Goal: Find specific page/section: Find specific page/section

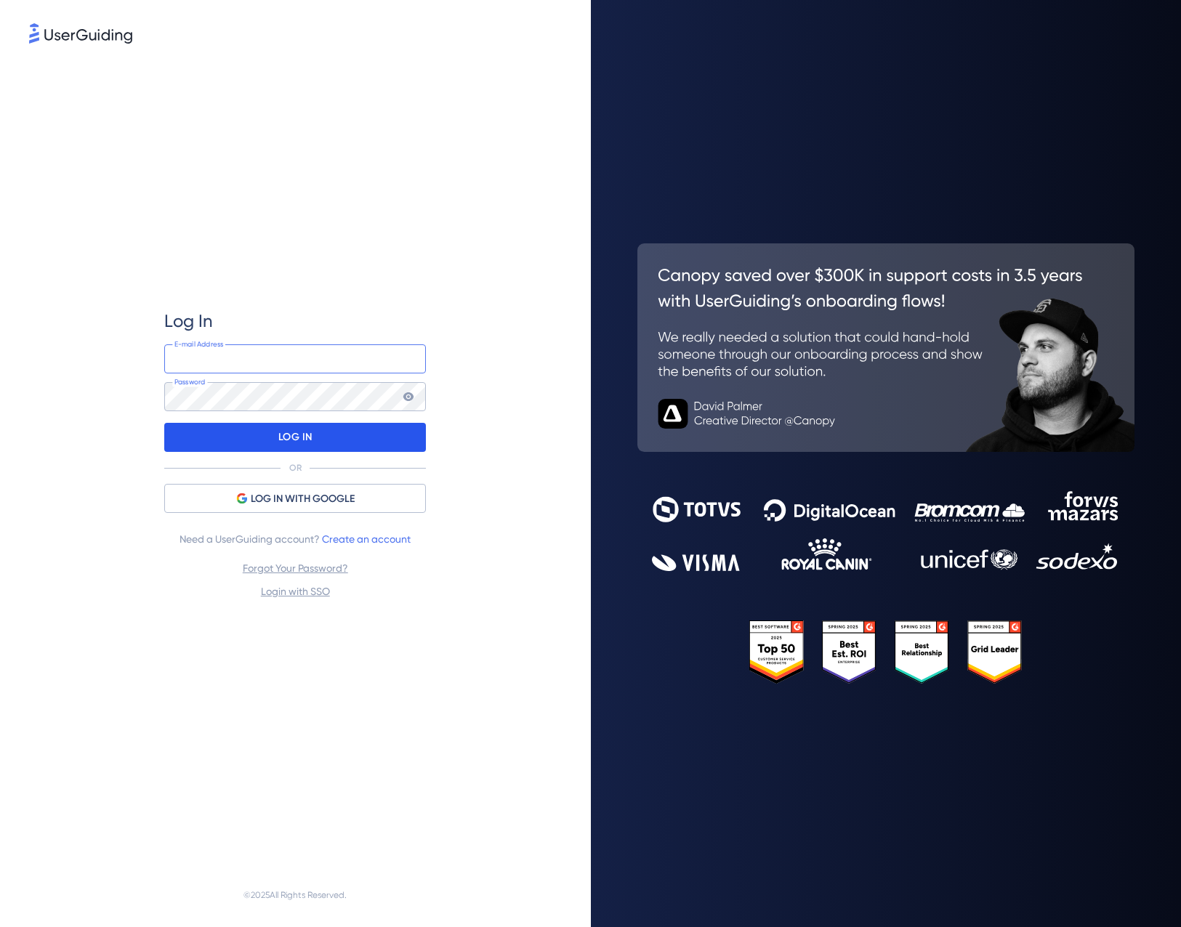
type input "cs@equals.com.br"
click at [254, 440] on div "LOG IN" at bounding box center [295, 437] width 262 height 29
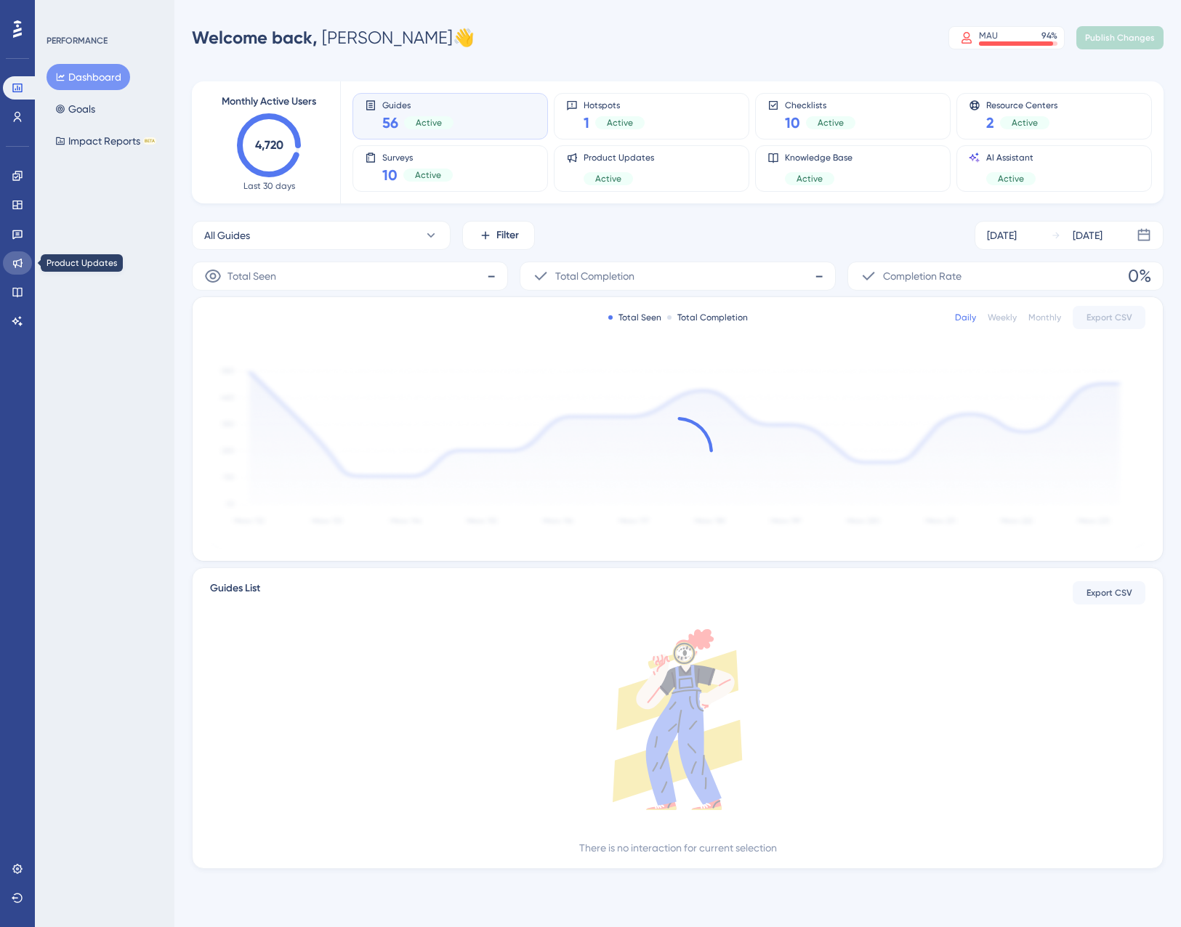
click at [17, 258] on icon at bounding box center [18, 263] width 12 height 12
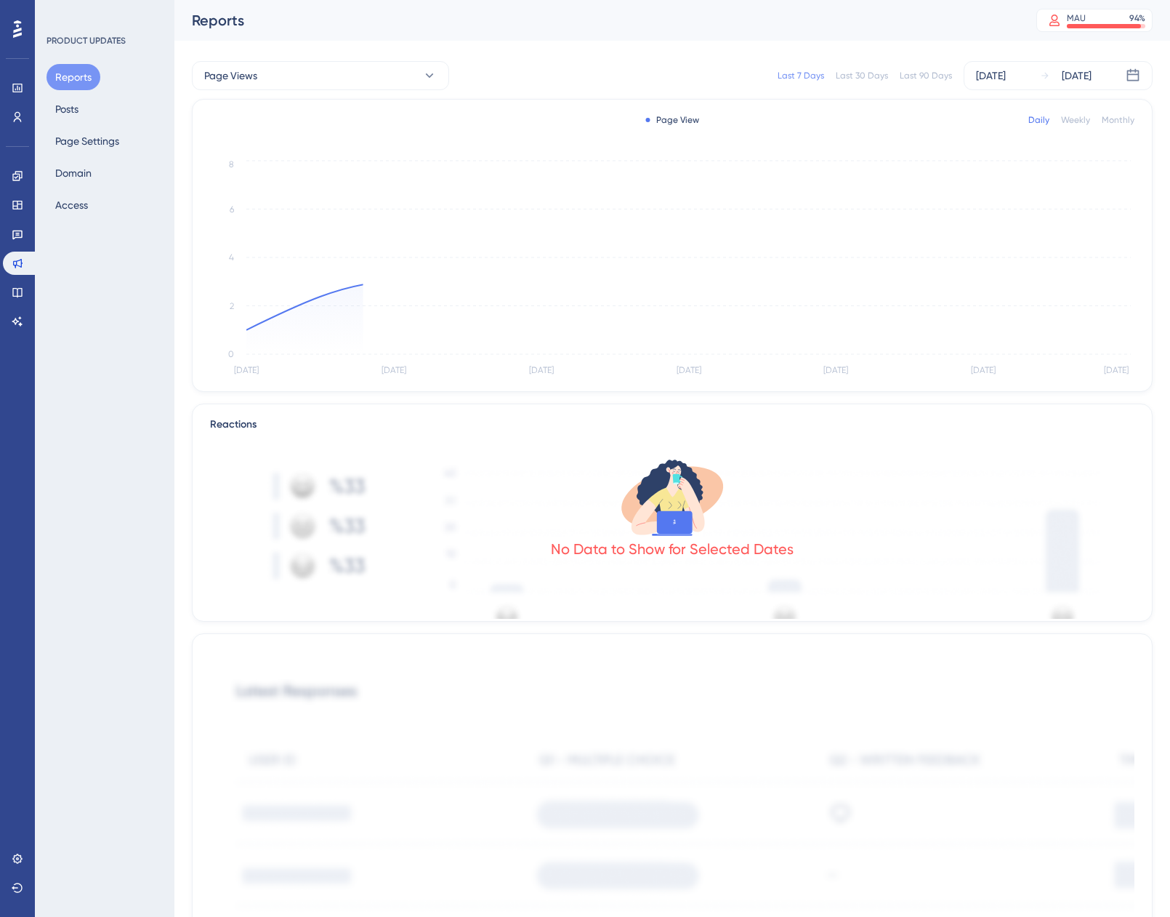
click at [94, 115] on div "Reports Posts Page Settings Domain Access" at bounding box center [106, 141] width 118 height 154
click at [67, 107] on button "Posts" at bounding box center [67, 109] width 41 height 26
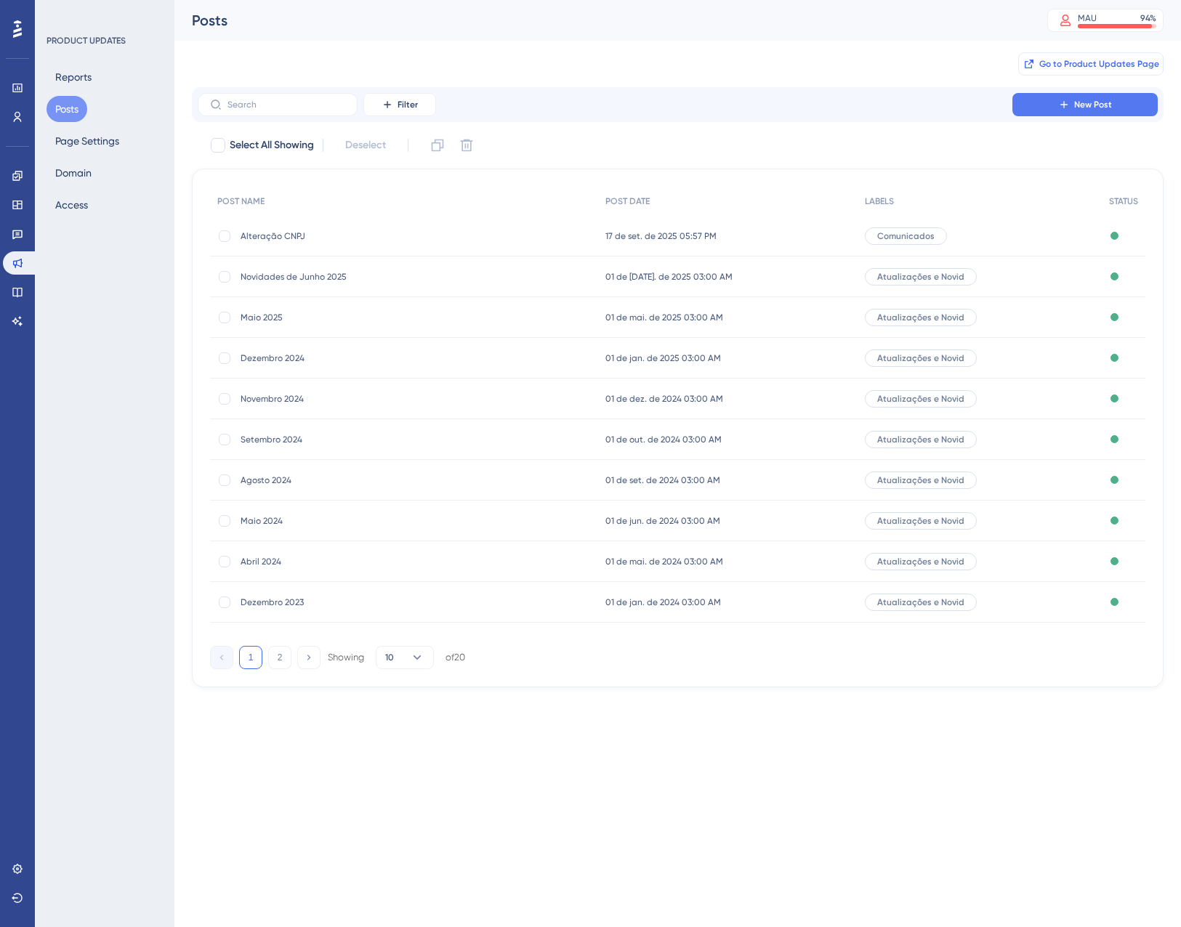
click at [1098, 72] on button "Go to Product Updates Page" at bounding box center [1090, 63] width 145 height 23
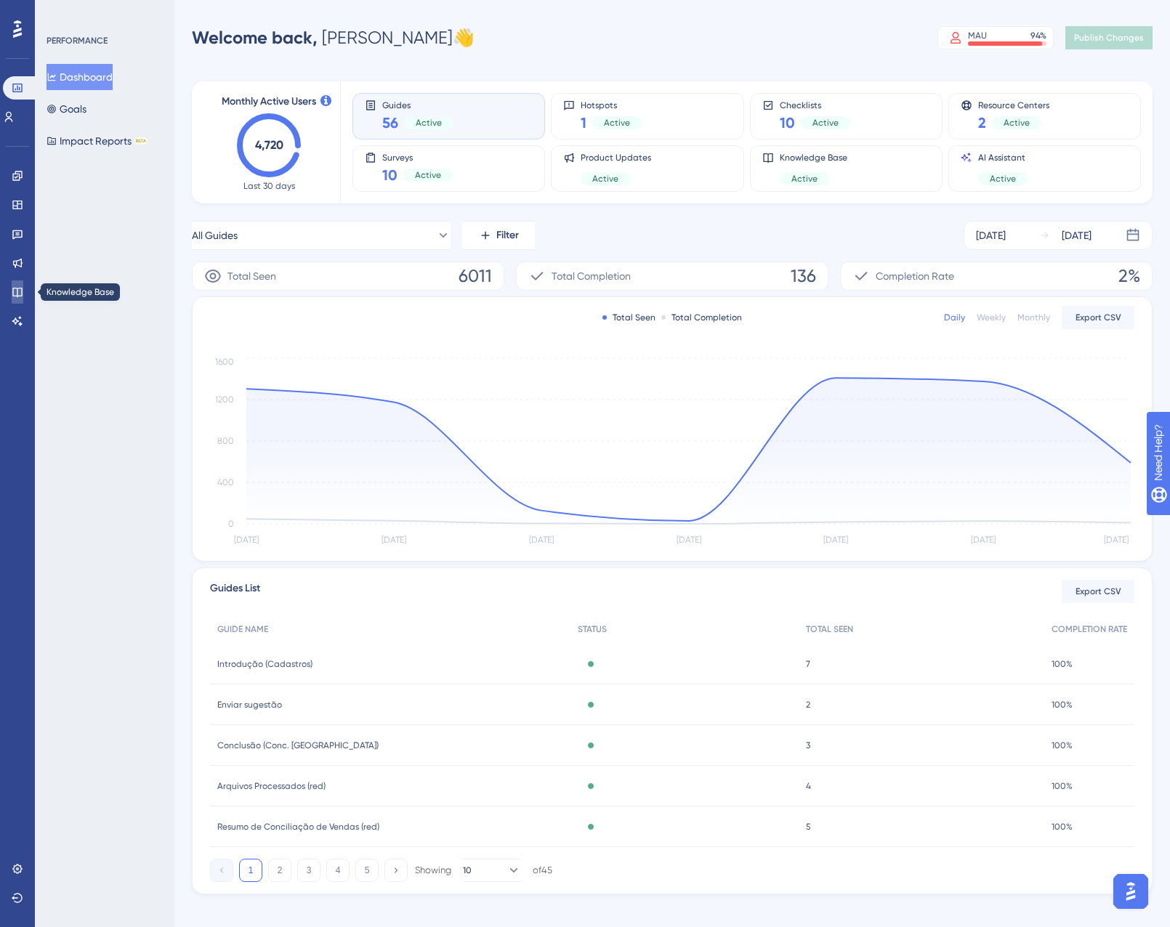
click at [20, 288] on icon at bounding box center [16, 292] width 9 height 9
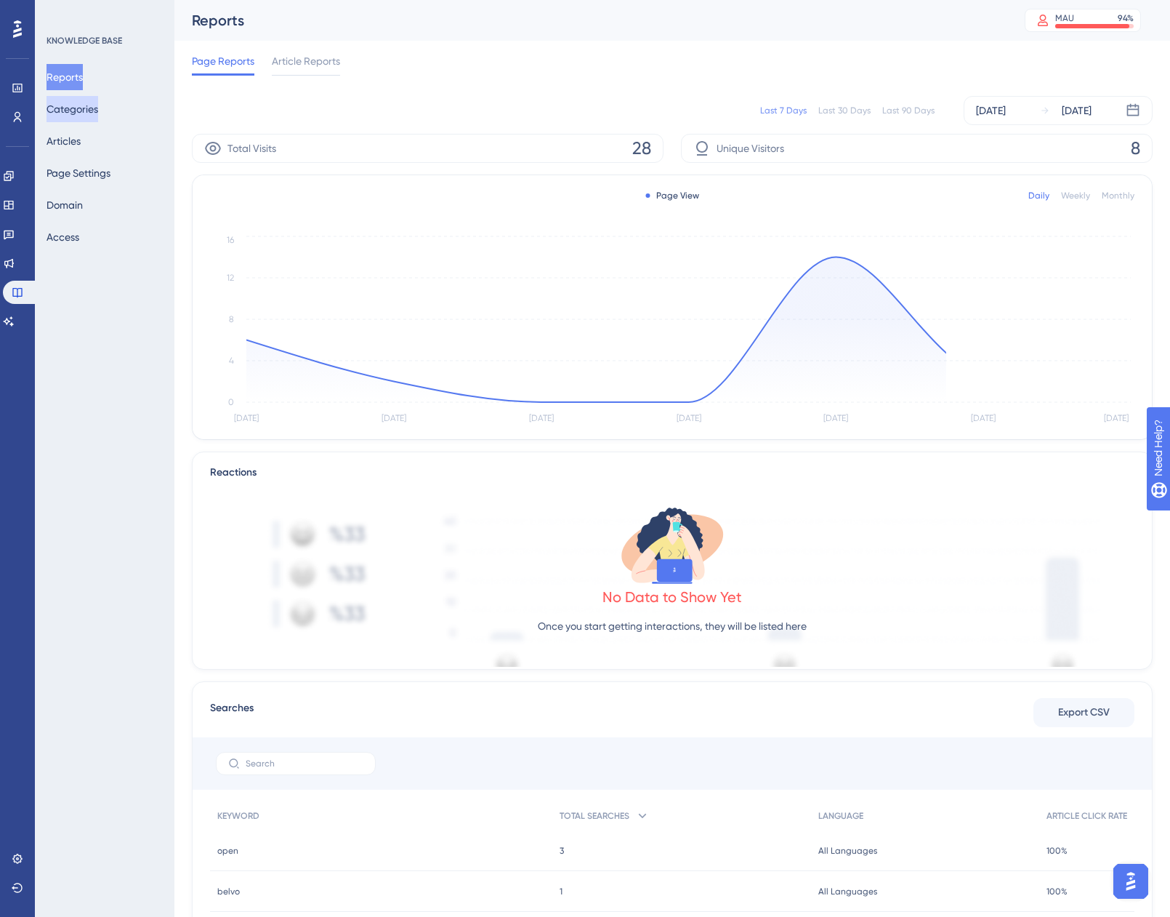
click at [89, 116] on button "Categories" at bounding box center [73, 109] width 52 height 26
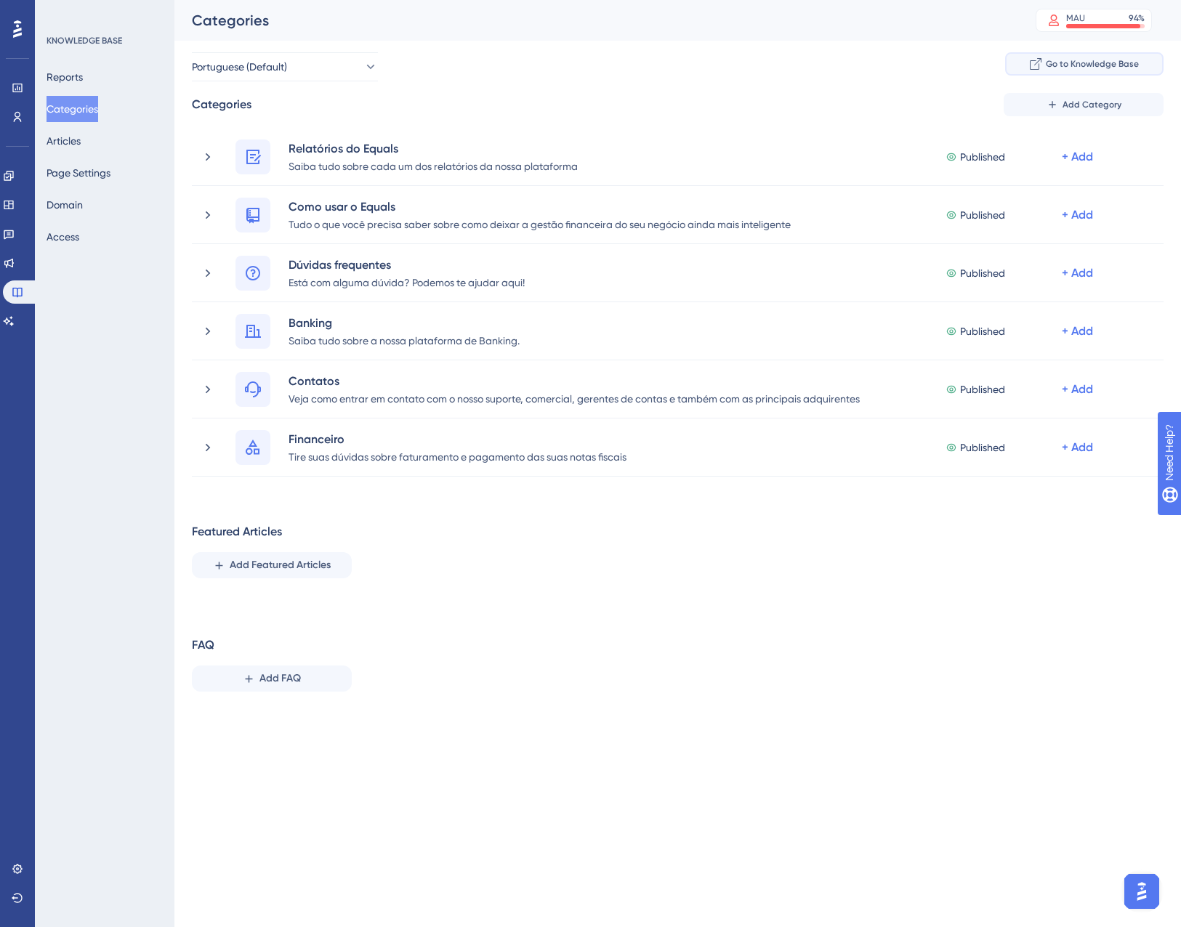
click at [1085, 60] on span "Go to Knowledge Base" at bounding box center [1092, 64] width 93 height 12
